Goal: Find contact information: Find contact information

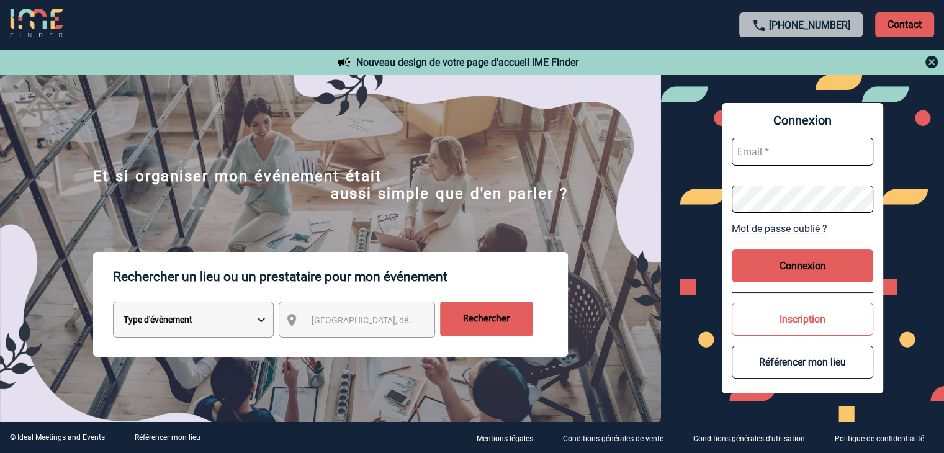
type input "mthevenin@ime-groupe.com"
click at [788, 271] on button "Connexion" at bounding box center [803, 266] width 142 height 33
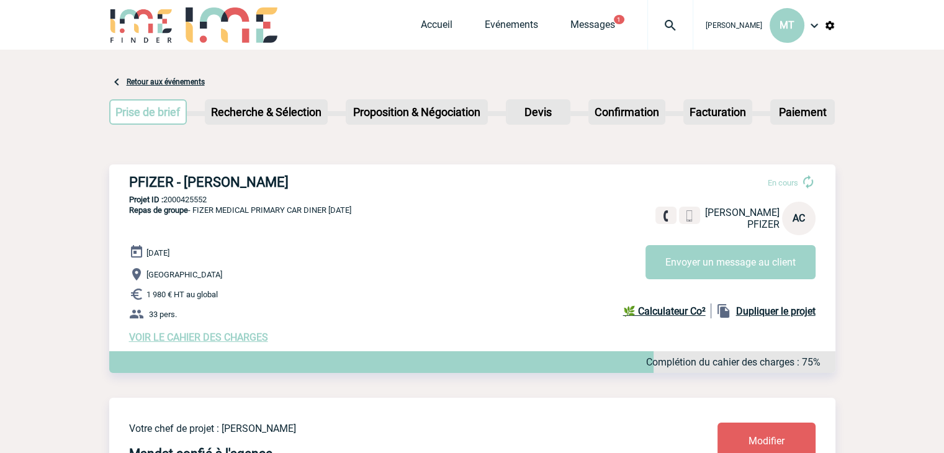
drag, startPoint x: 104, startPoint y: 163, endPoint x: 97, endPoint y: 159, distance: 8.1
drag, startPoint x: 851, startPoint y: 147, endPoint x: 872, endPoint y: 97, distance: 54.0
click at [686, 210] on img at bounding box center [690, 212] width 12 height 12
